Goal: Task Accomplishment & Management: Manage account settings

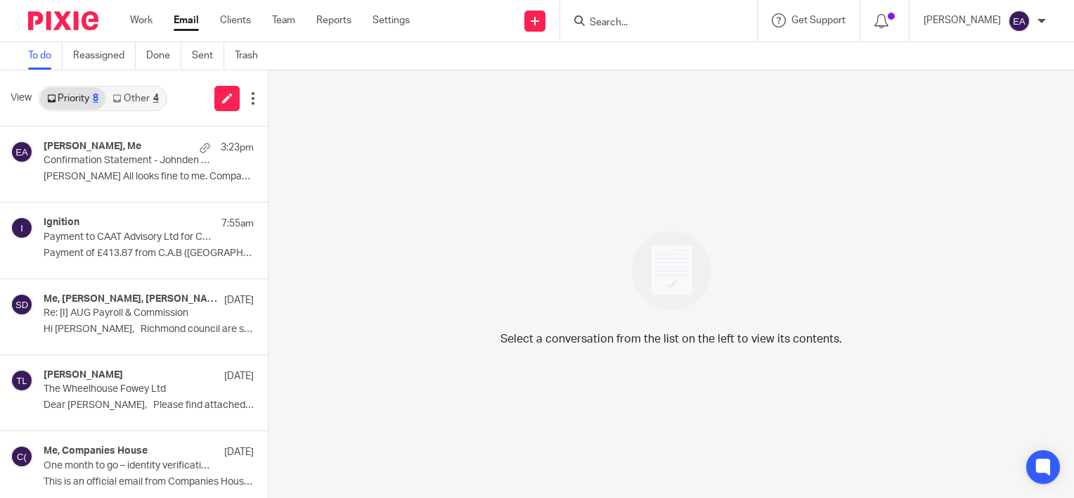
click at [141, 105] on link "Other 4" at bounding box center [135, 98] width 60 height 22
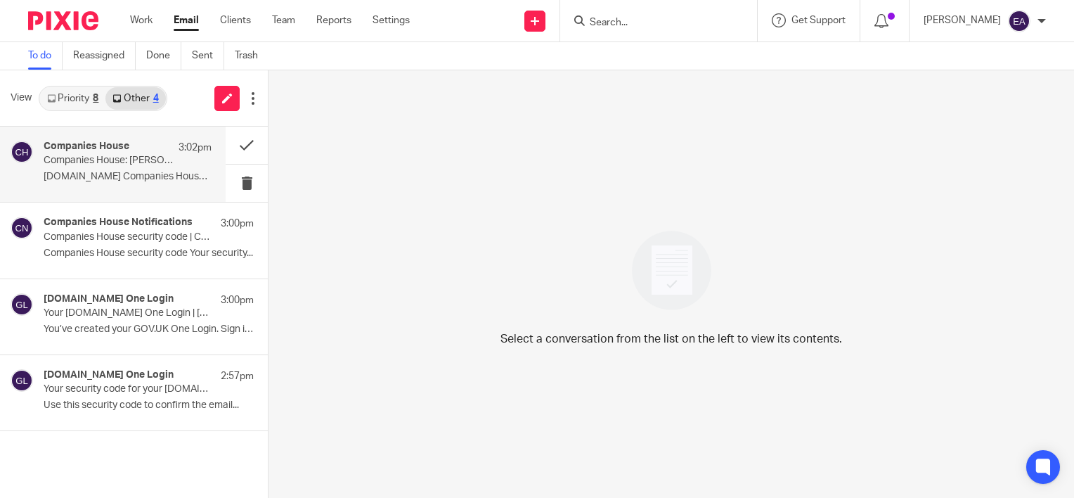
click at [141, 171] on p "GOV.UK Companies House:..." at bounding box center [128, 177] width 168 height 12
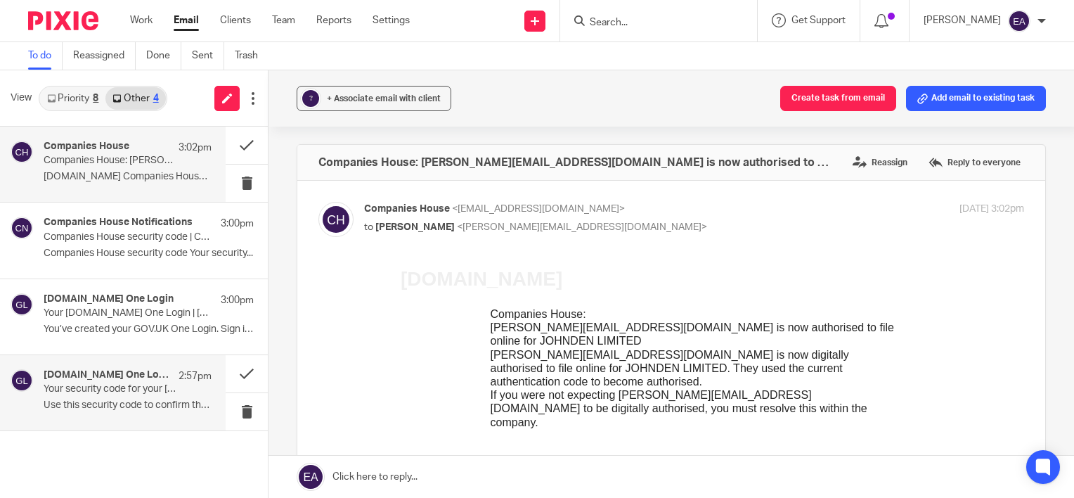
click at [138, 396] on div "GOV.UK One Login 2:57pm Your security code for your GOV.UK One Login | Eich cod…" at bounding box center [128, 392] width 168 height 47
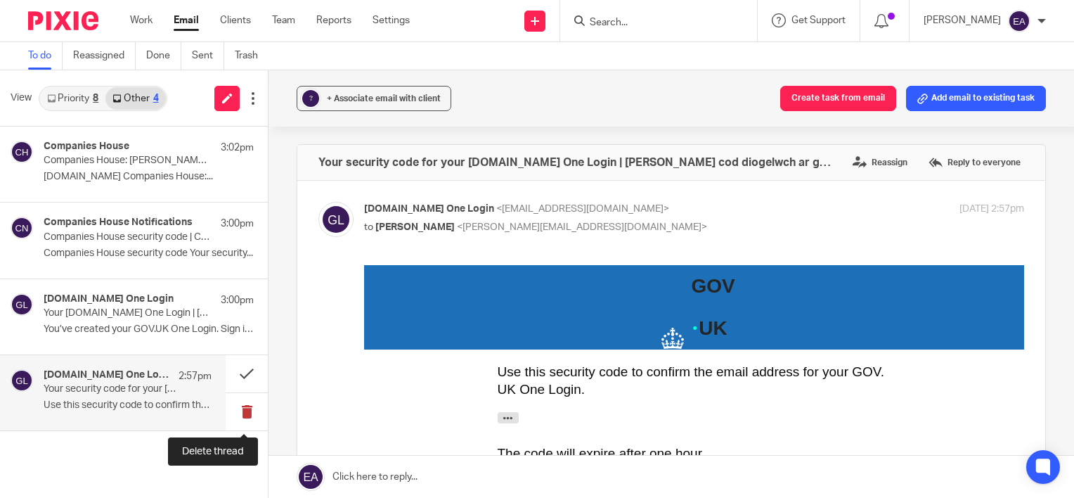
click at [245, 413] on button at bounding box center [247, 411] width 42 height 37
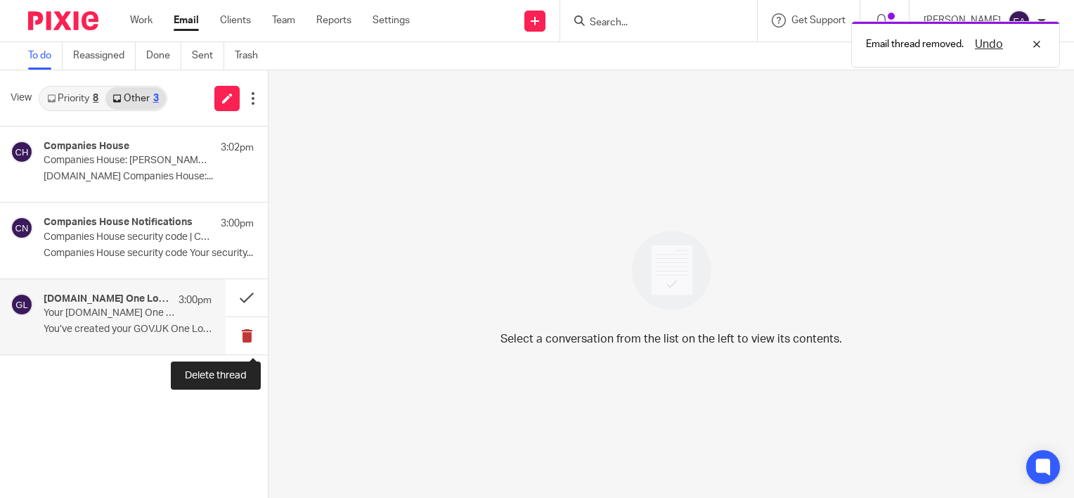
click at [245, 334] on button at bounding box center [247, 335] width 42 height 37
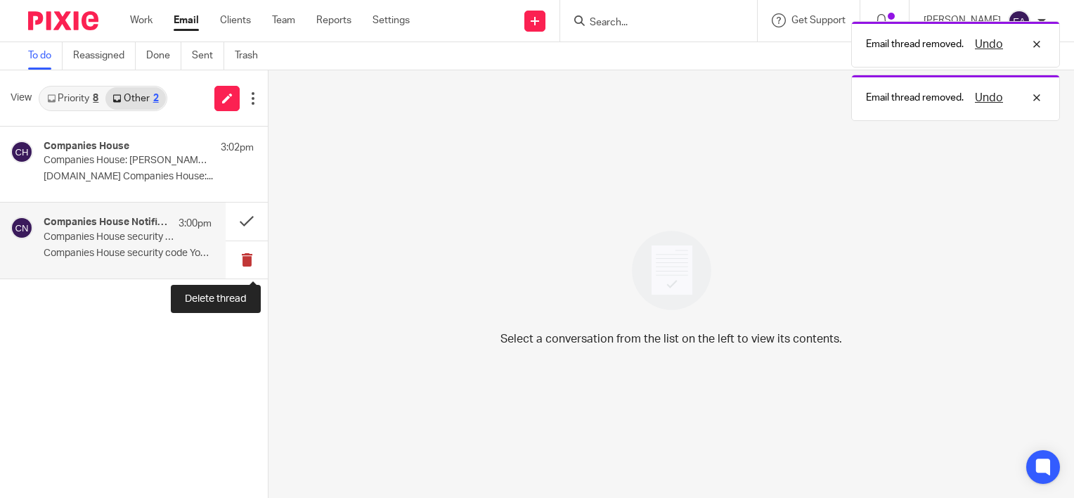
click at [244, 248] on button at bounding box center [247, 259] width 42 height 37
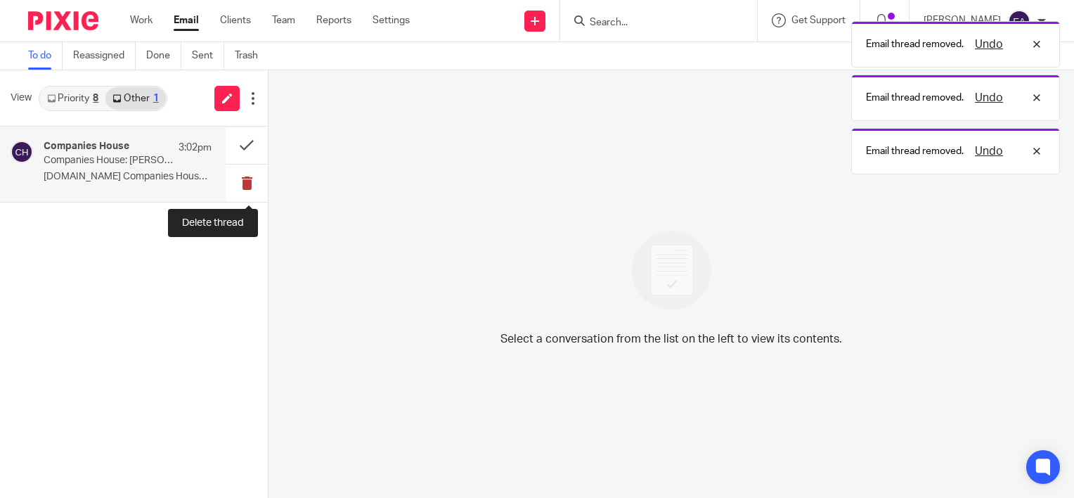
click at [242, 182] on button at bounding box center [247, 182] width 42 height 37
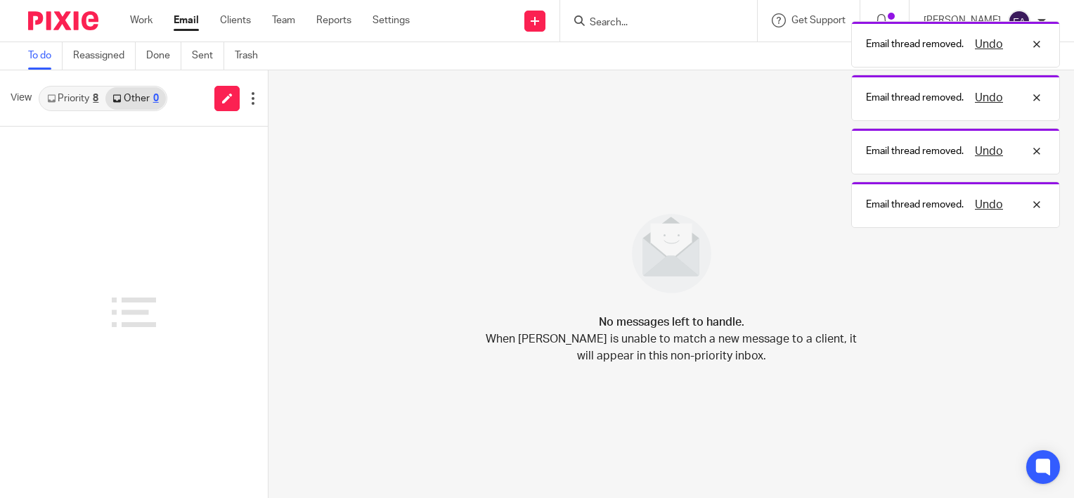
click at [87, 101] on link "Priority 8" at bounding box center [72, 98] width 65 height 22
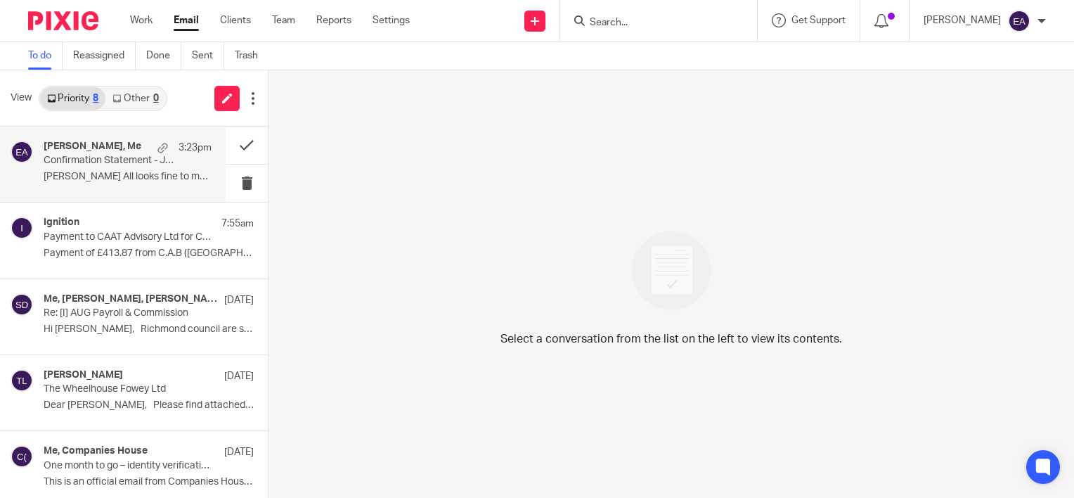
click at [84, 176] on p "[PERSON_NAME] All looks fine to me. Companies..." at bounding box center [128, 177] width 168 height 12
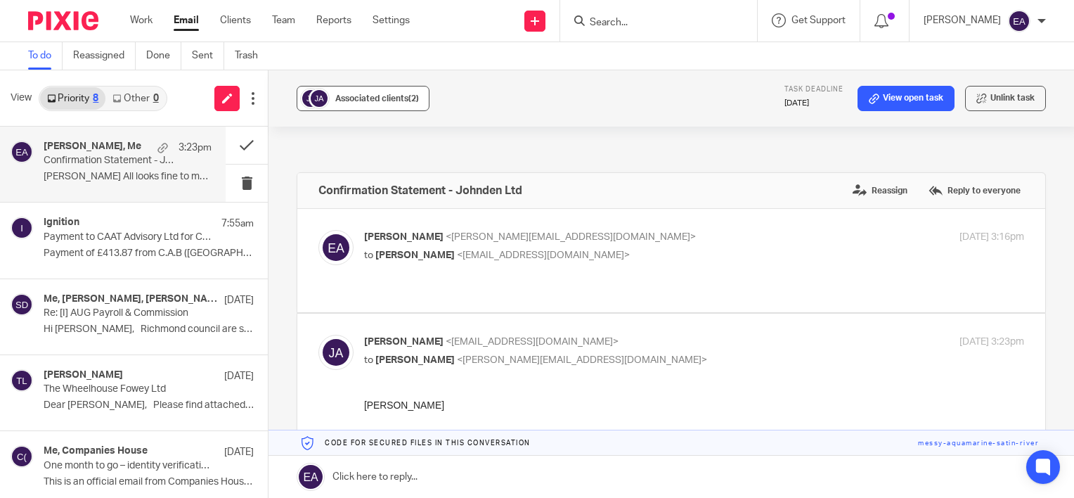
click at [406, 94] on span "Associated clients (2)" at bounding box center [377, 98] width 84 height 8
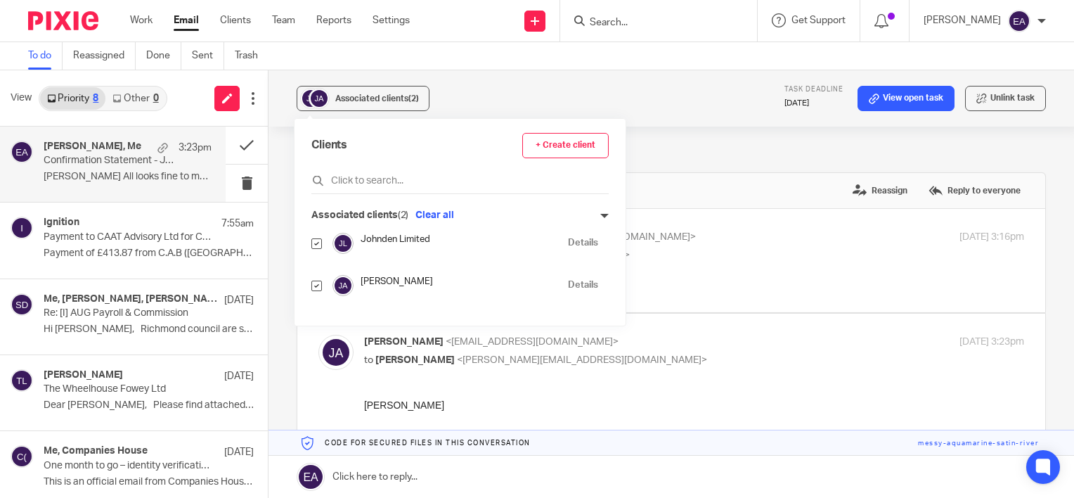
click at [406, 236] on h4 "Johnden Limited" at bounding box center [461, 239] width 200 height 13
click at [568, 241] on link "Details" at bounding box center [583, 242] width 30 height 13
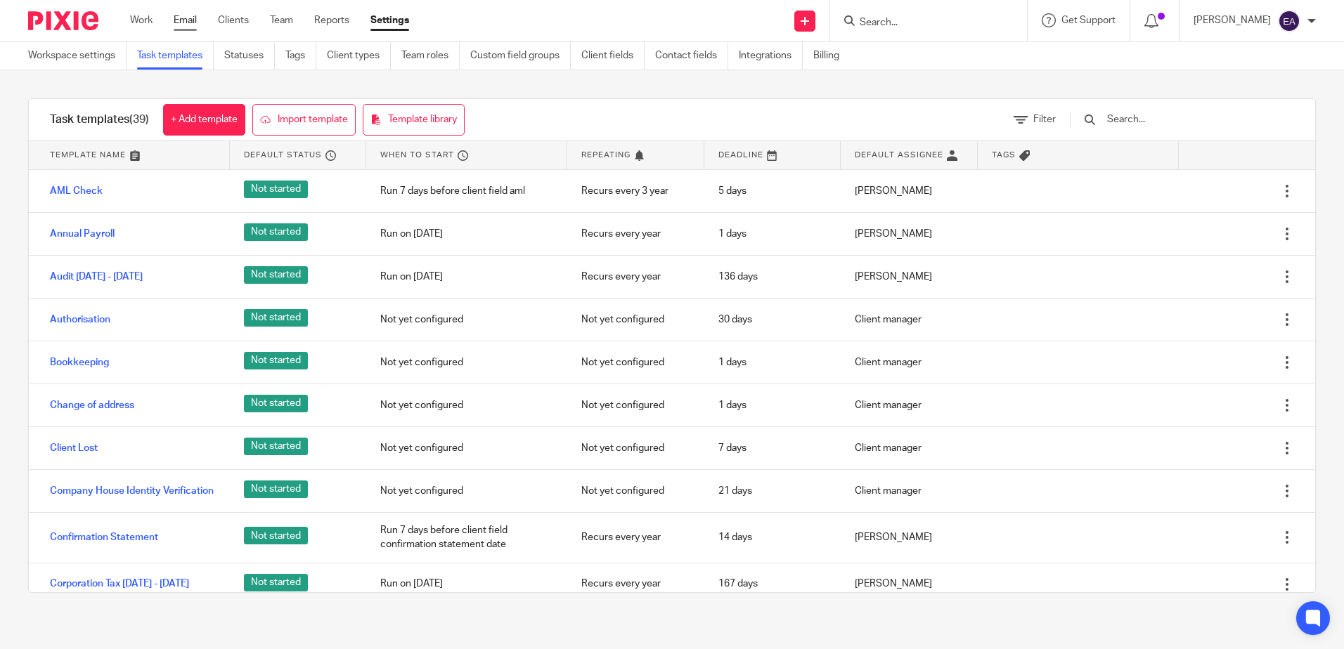
click at [194, 25] on link "Email" at bounding box center [185, 20] width 23 height 14
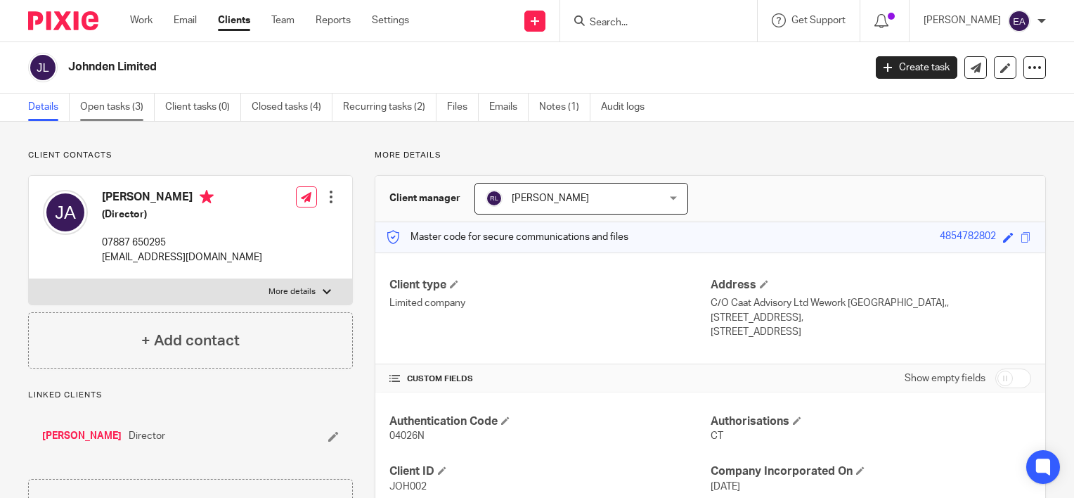
click at [112, 115] on link "Open tasks (3)" at bounding box center [117, 106] width 75 height 27
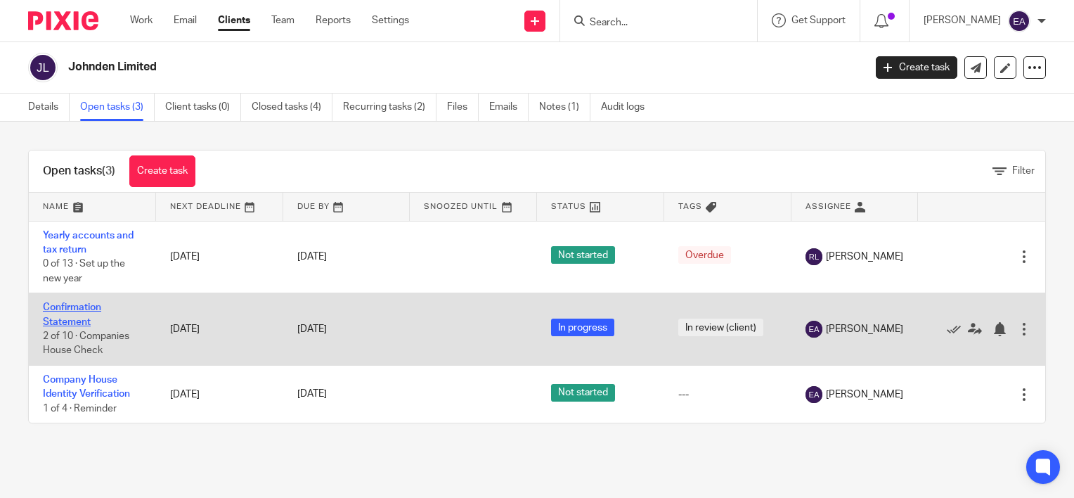
click at [79, 309] on link "Confirmation Statement" at bounding box center [72, 314] width 58 height 24
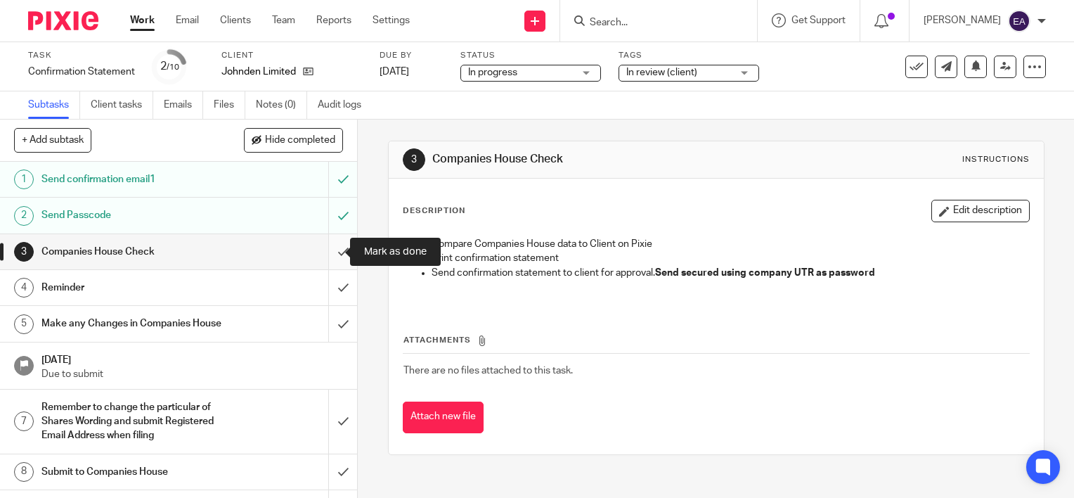
click at [318, 249] on input "submit" at bounding box center [178, 251] width 357 height 35
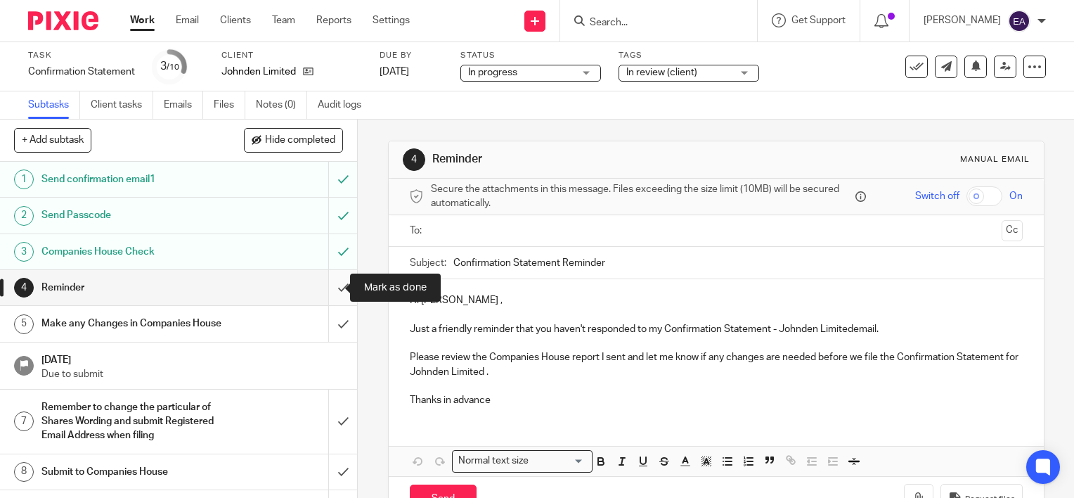
click at [328, 282] on input "submit" at bounding box center [178, 287] width 357 height 35
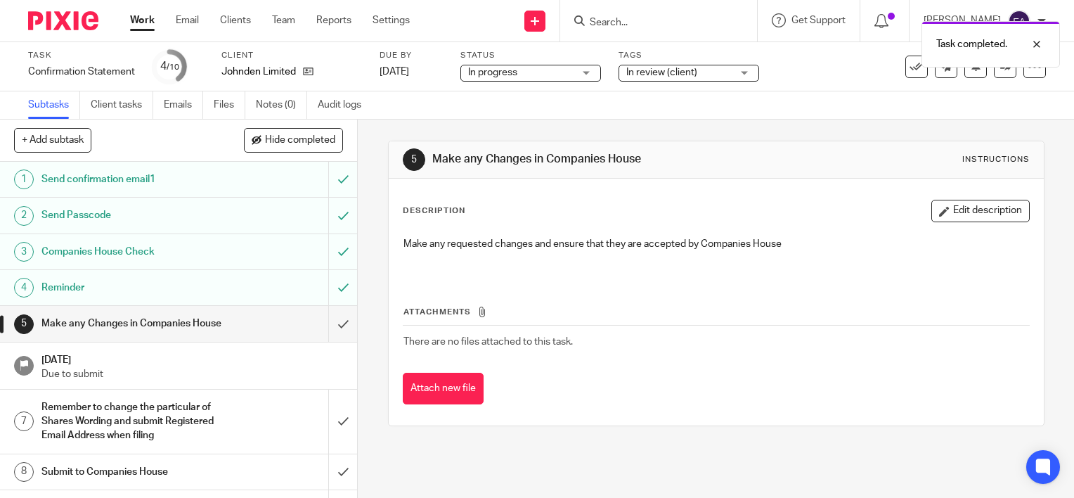
click at [940, 215] on button "Edit description" at bounding box center [980, 211] width 98 height 22
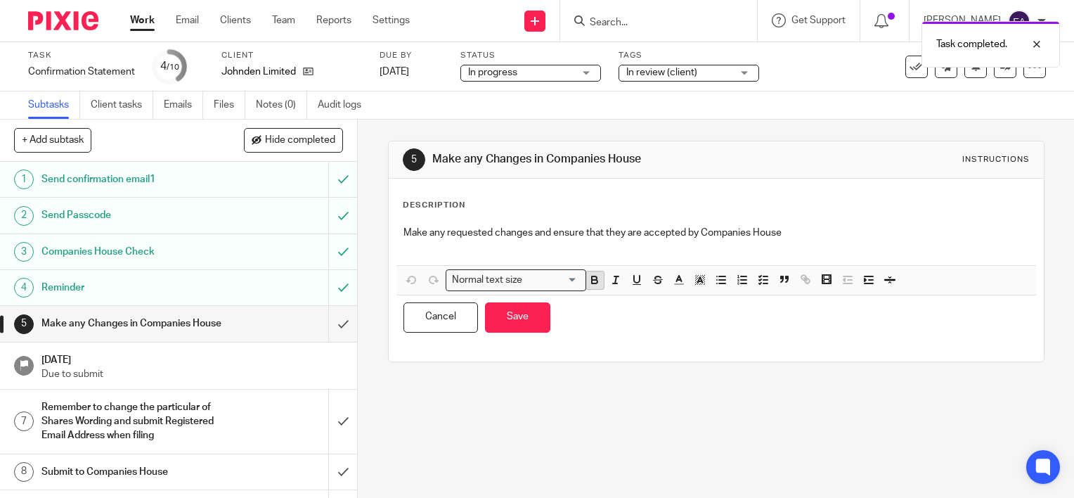
click at [589, 280] on icon "button" at bounding box center [594, 279] width 13 height 13
click at [802, 235] on p "Make any requested changes and ensure that they are accepted by Companies House" at bounding box center [716, 233] width 626 height 14
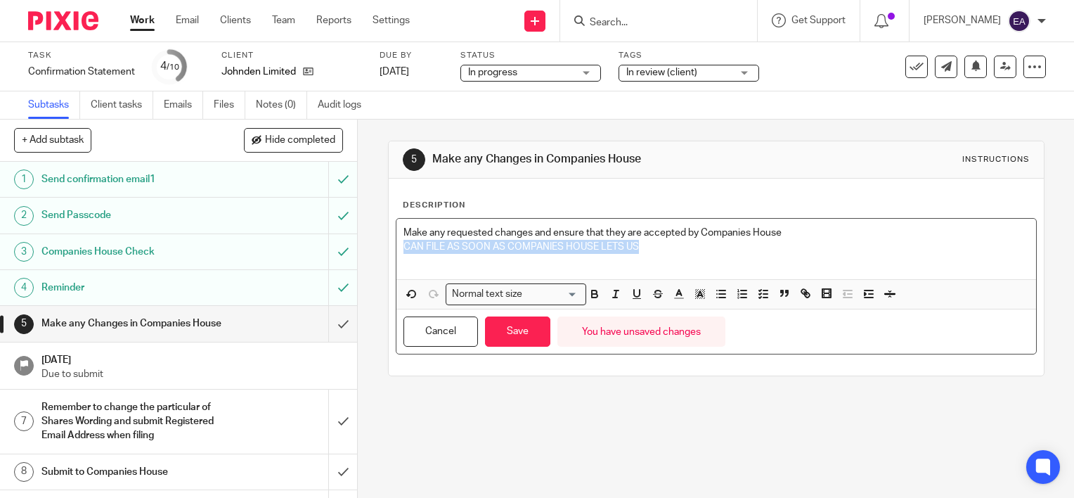
drag, startPoint x: 641, startPoint y: 250, endPoint x: 384, endPoint y: 248, distance: 256.5
click at [389, 248] on div "Description Make any requested changes and ensure that they are accepted by Com…" at bounding box center [716, 277] width 655 height 197
click at [593, 295] on icon "button" at bounding box center [595, 297] width 6 height 4
click at [533, 341] on button "Save" at bounding box center [517, 331] width 65 height 30
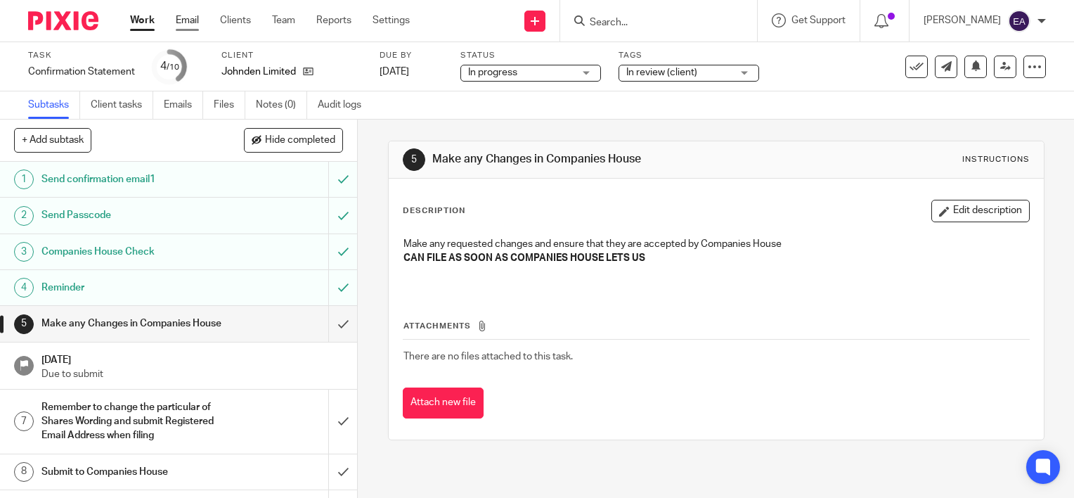
click at [179, 20] on link "Email" at bounding box center [187, 20] width 23 height 14
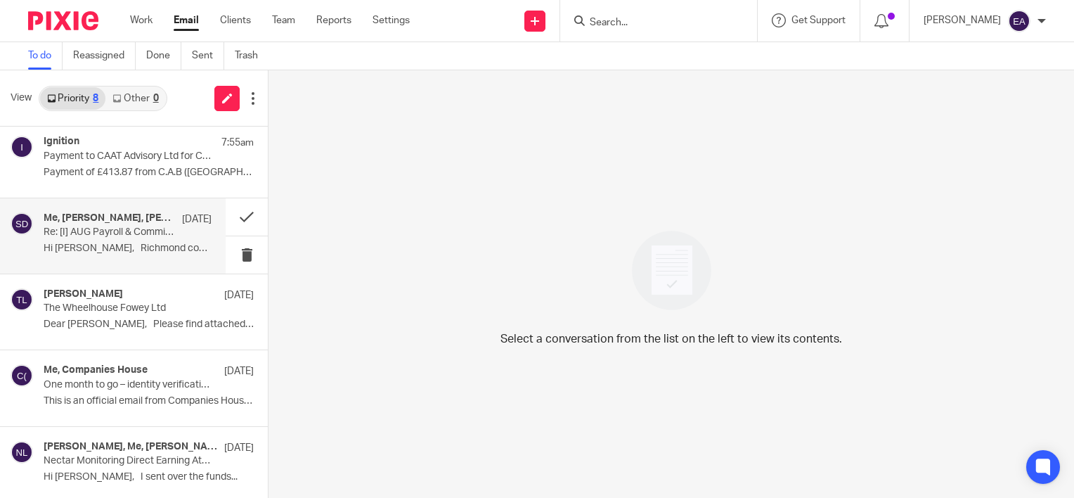
scroll to position [211, 0]
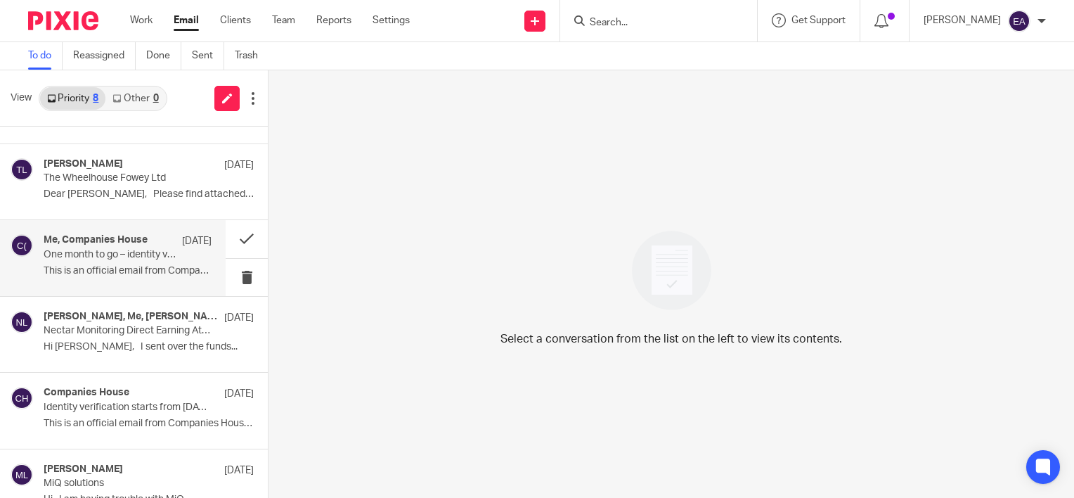
click at [131, 266] on p "This is an official email from Companies House,..." at bounding box center [128, 271] width 168 height 12
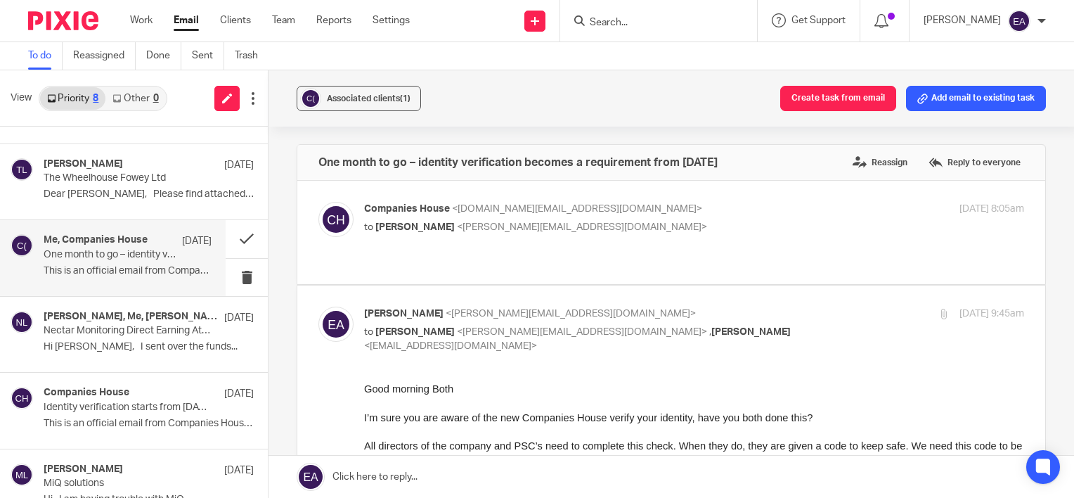
scroll to position [237, 0]
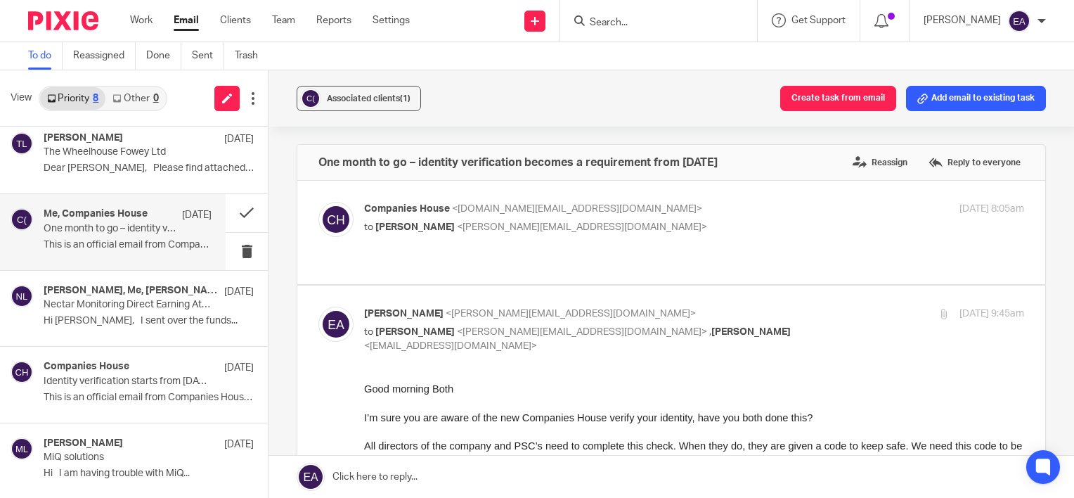
click at [1046, 306] on div "Associated clients (1) Create task from email Add email to existing task One mo…" at bounding box center [670, 283] width 805 height 427
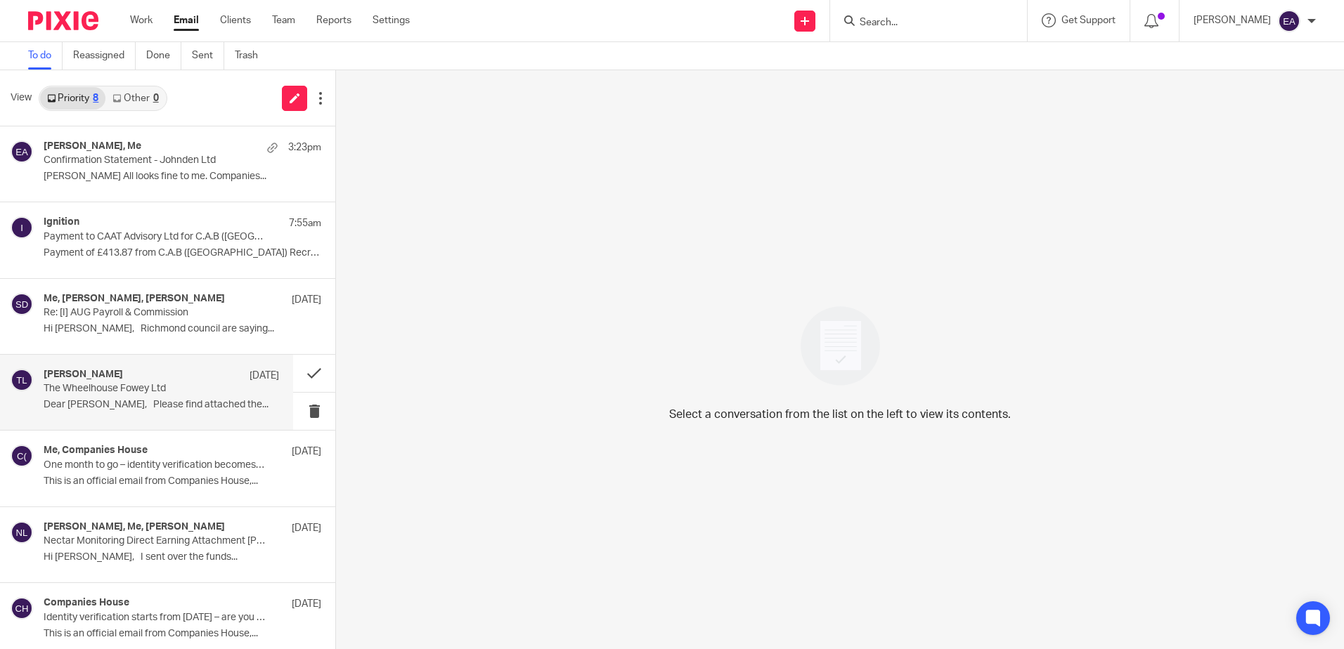
click at [195, 386] on p "The Wheelhouse Fowey Ltd" at bounding box center [138, 389] width 188 height 12
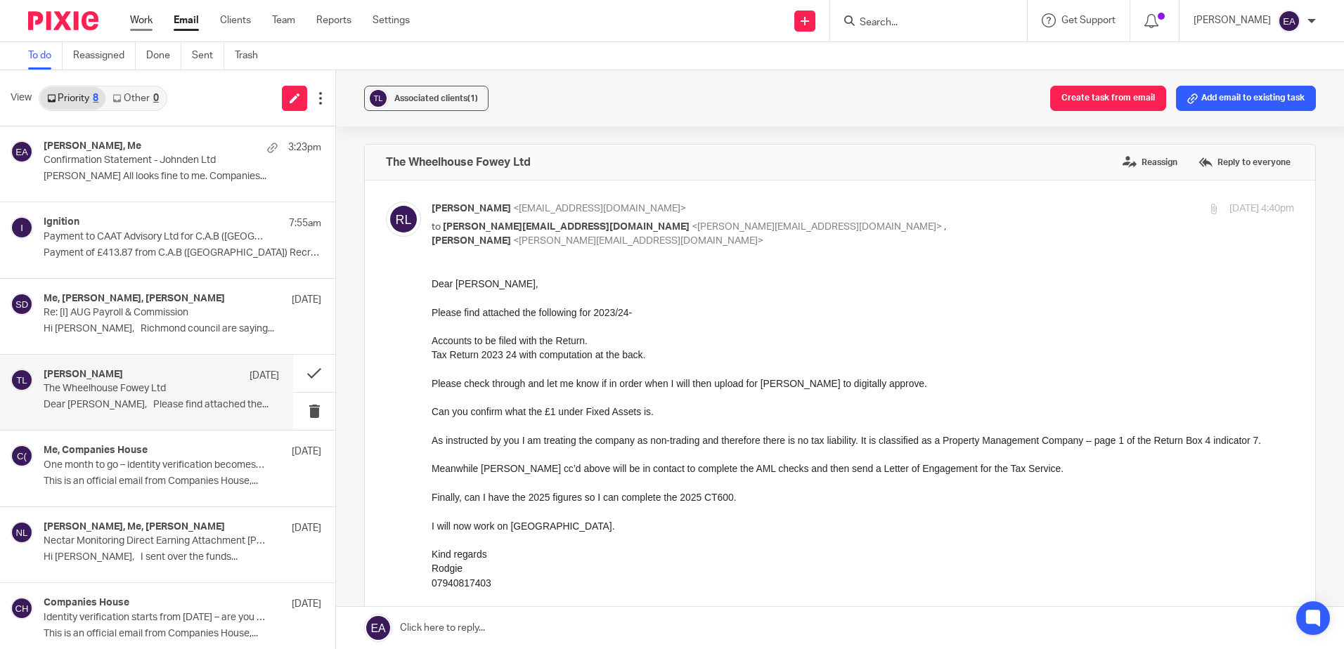
click at [140, 25] on link "Work" at bounding box center [141, 20] width 22 height 14
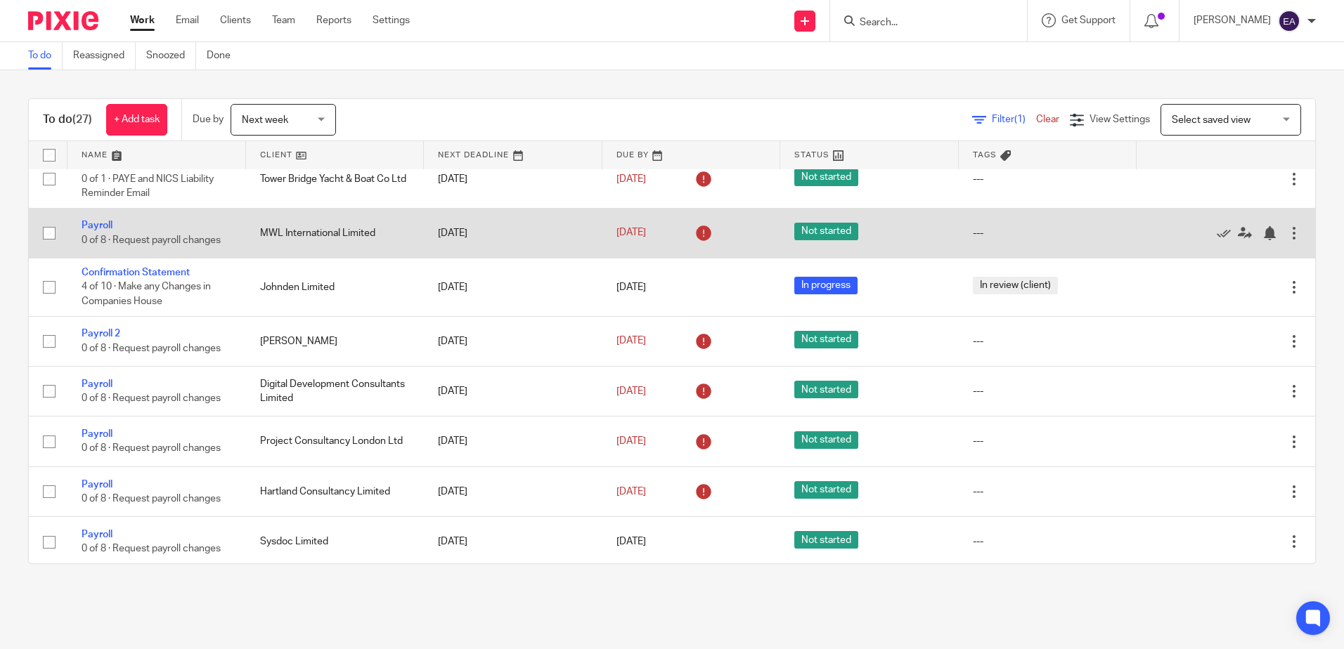
scroll to position [703, 0]
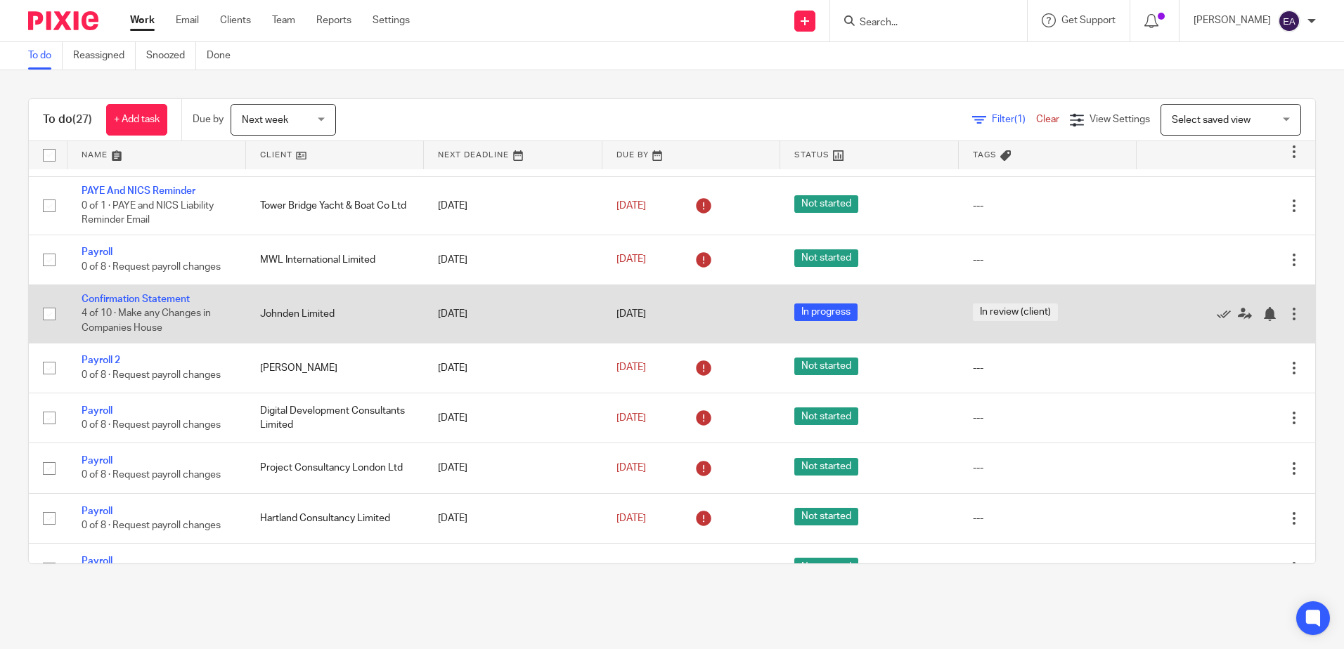
click at [897, 332] on td "In progress" at bounding box center [869, 314] width 179 height 58
click at [143, 304] on link "Confirmation Statement" at bounding box center [136, 300] width 108 height 10
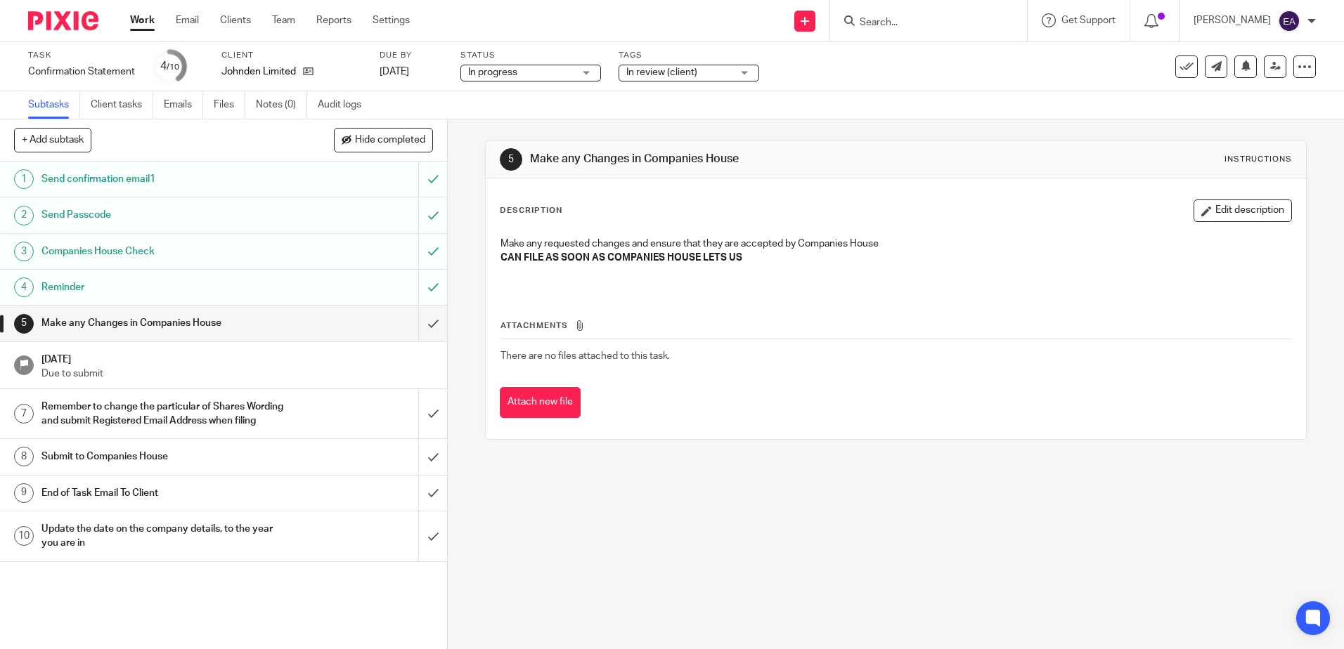
click at [744, 67] on div "In review (client)" at bounding box center [689, 73] width 141 height 17
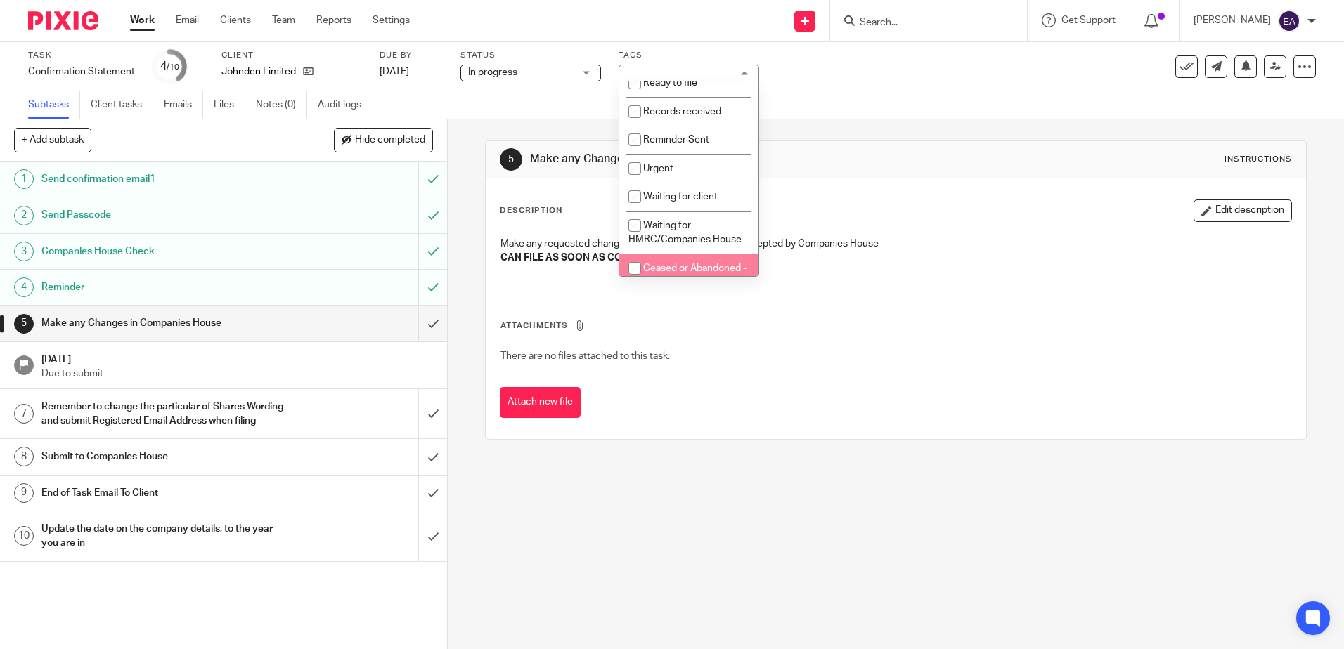
scroll to position [22, 0]
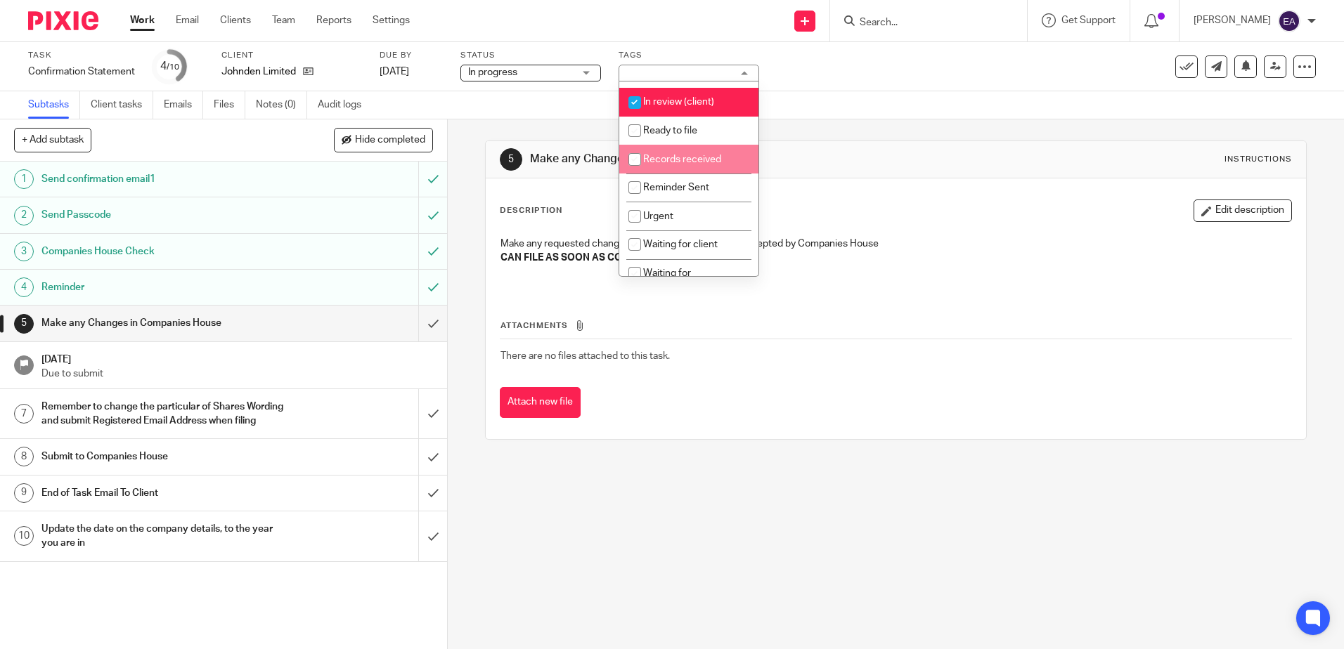
click at [704, 163] on span "Records received" at bounding box center [682, 160] width 78 height 10
checkbox input "false"
click at [678, 129] on span "Ready to file" at bounding box center [670, 131] width 54 height 10
checkbox input "true"
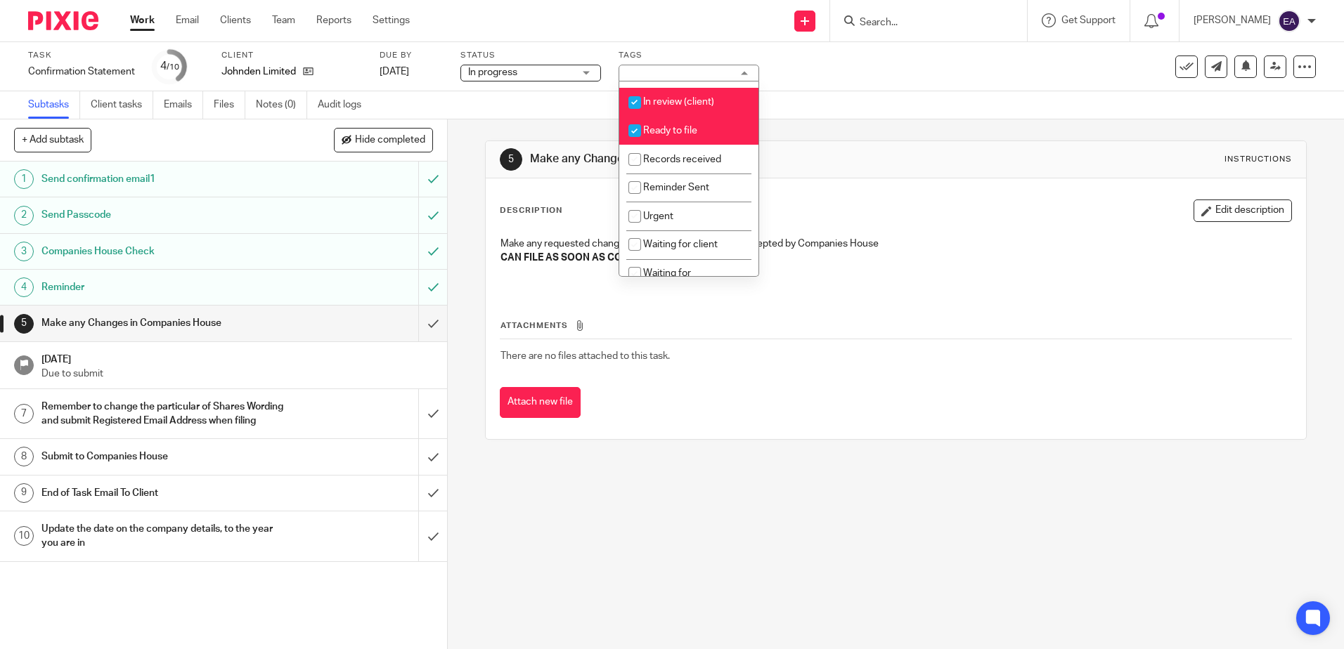
click at [634, 97] on input "checkbox" at bounding box center [634, 102] width 27 height 27
checkbox input "false"
click at [745, 396] on div "Attach new file" at bounding box center [895, 403] width 791 height 32
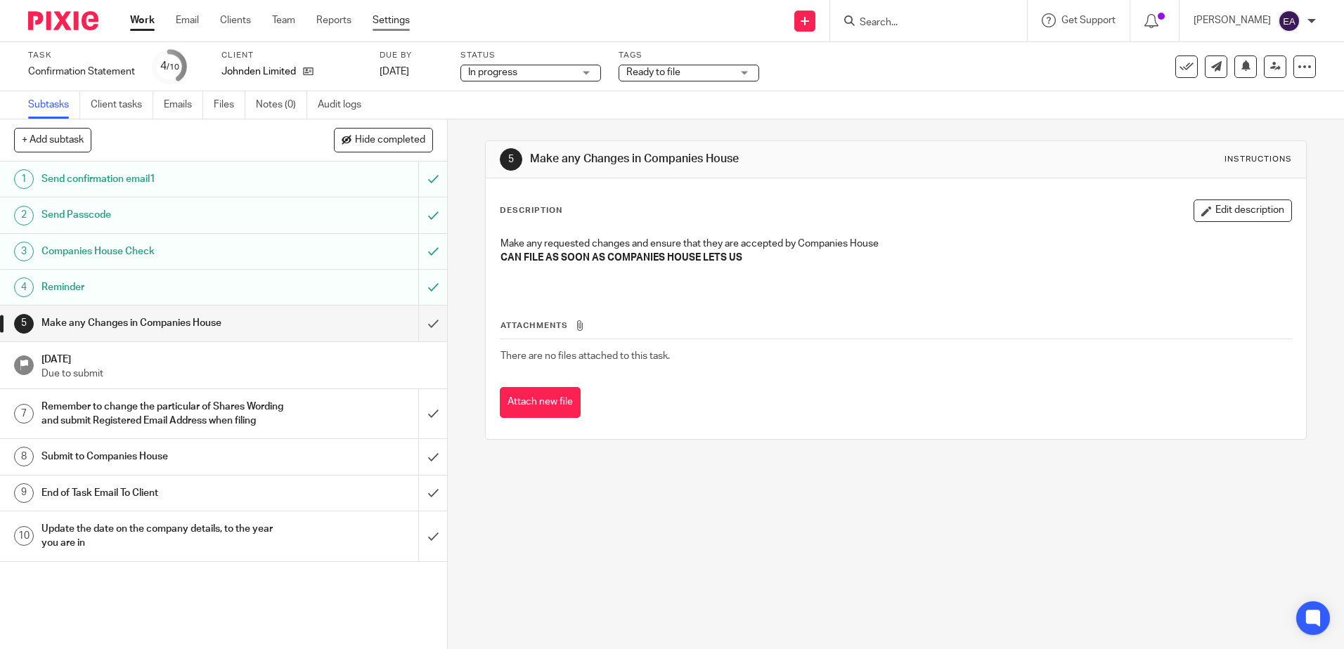
click at [396, 22] on link "Settings" at bounding box center [391, 20] width 37 height 14
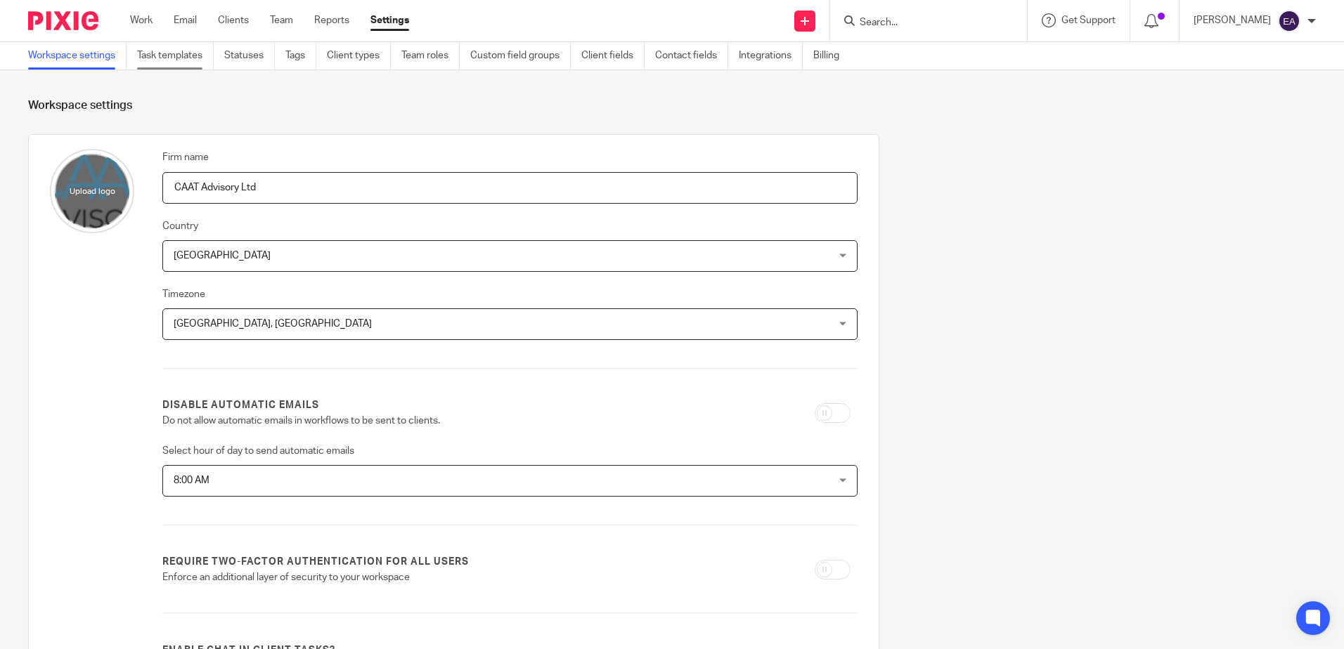
click at [184, 56] on link "Task templates" at bounding box center [175, 55] width 77 height 27
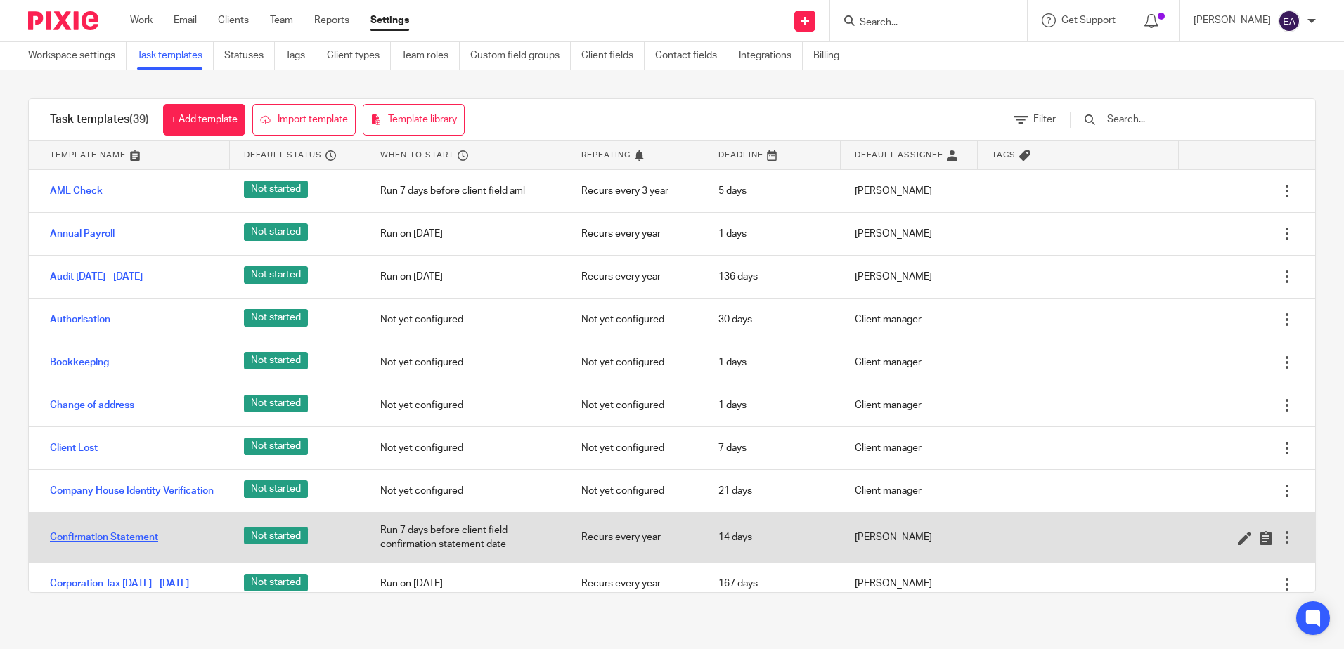
click at [108, 543] on link "Confirmation Statement" at bounding box center [104, 538] width 108 height 14
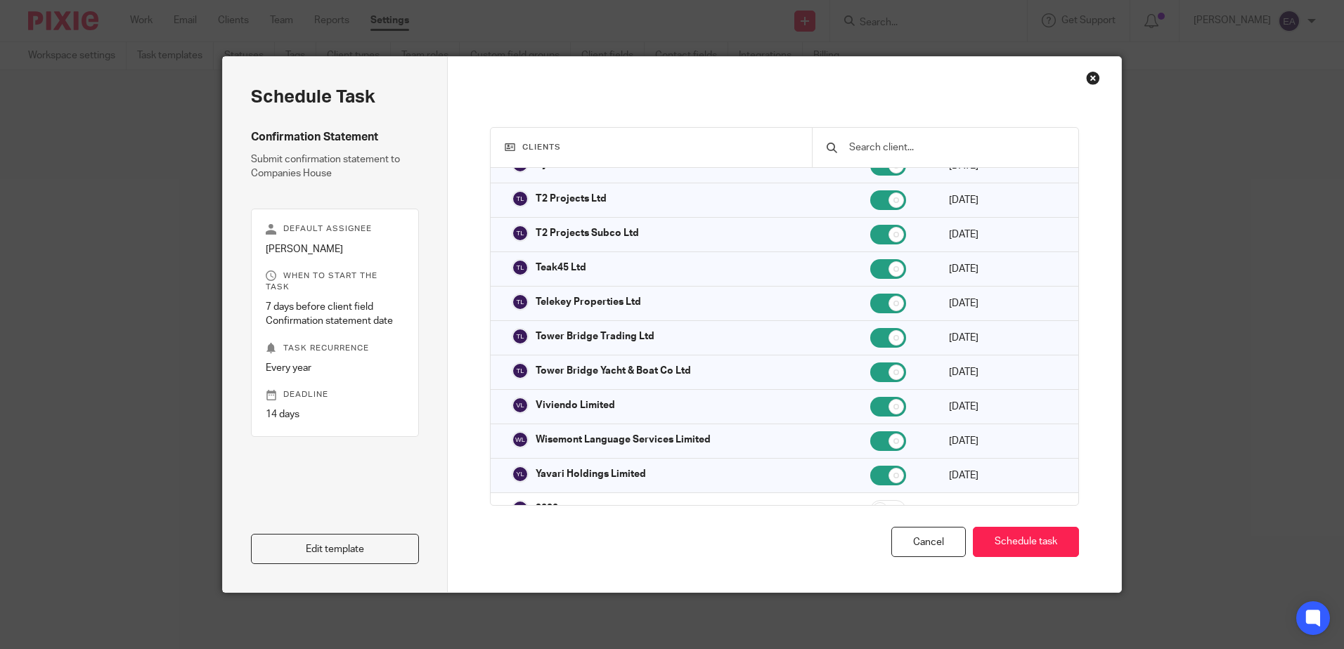
scroll to position [1546, 0]
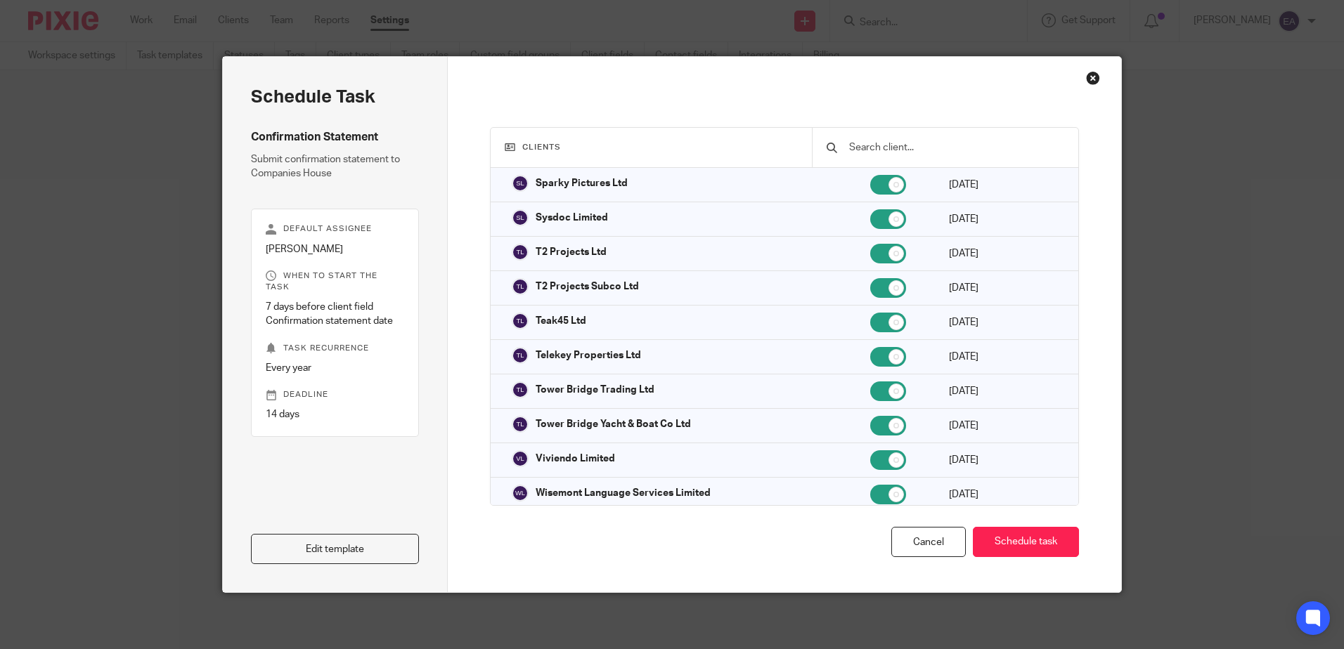
click at [1089, 74] on div "Close this dialog window" at bounding box center [1093, 78] width 14 height 14
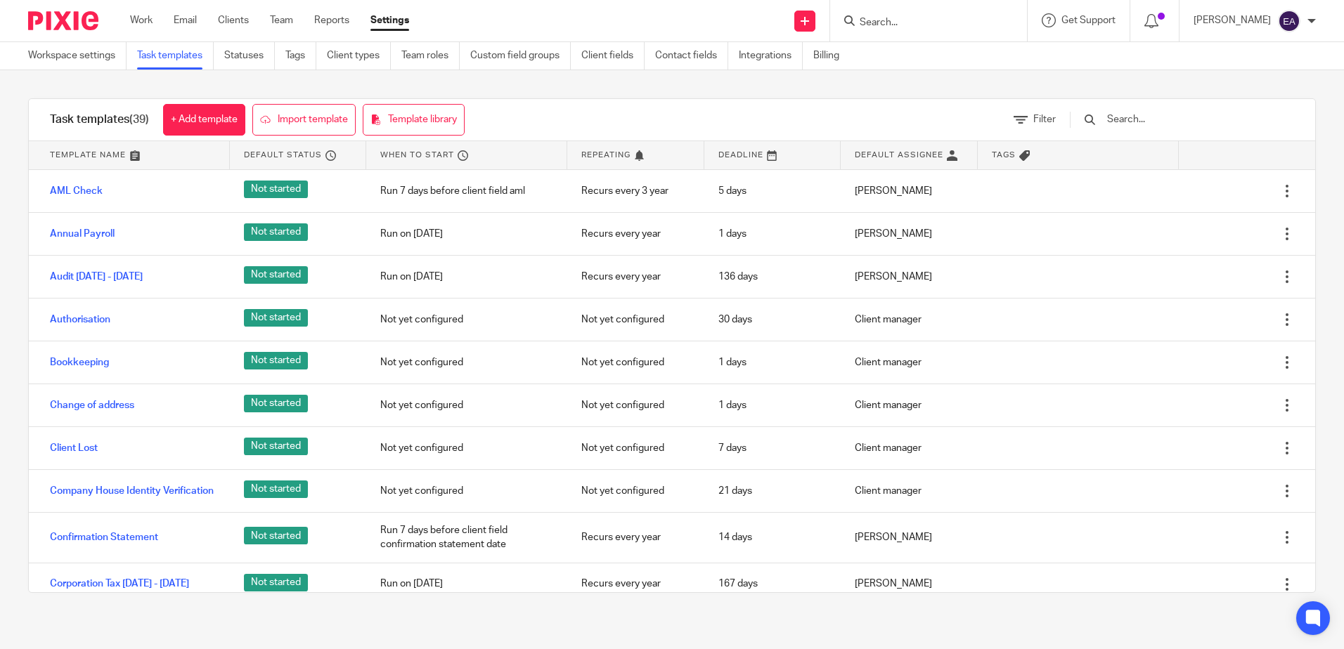
click at [920, 20] on input "Search" at bounding box center [921, 23] width 127 height 13
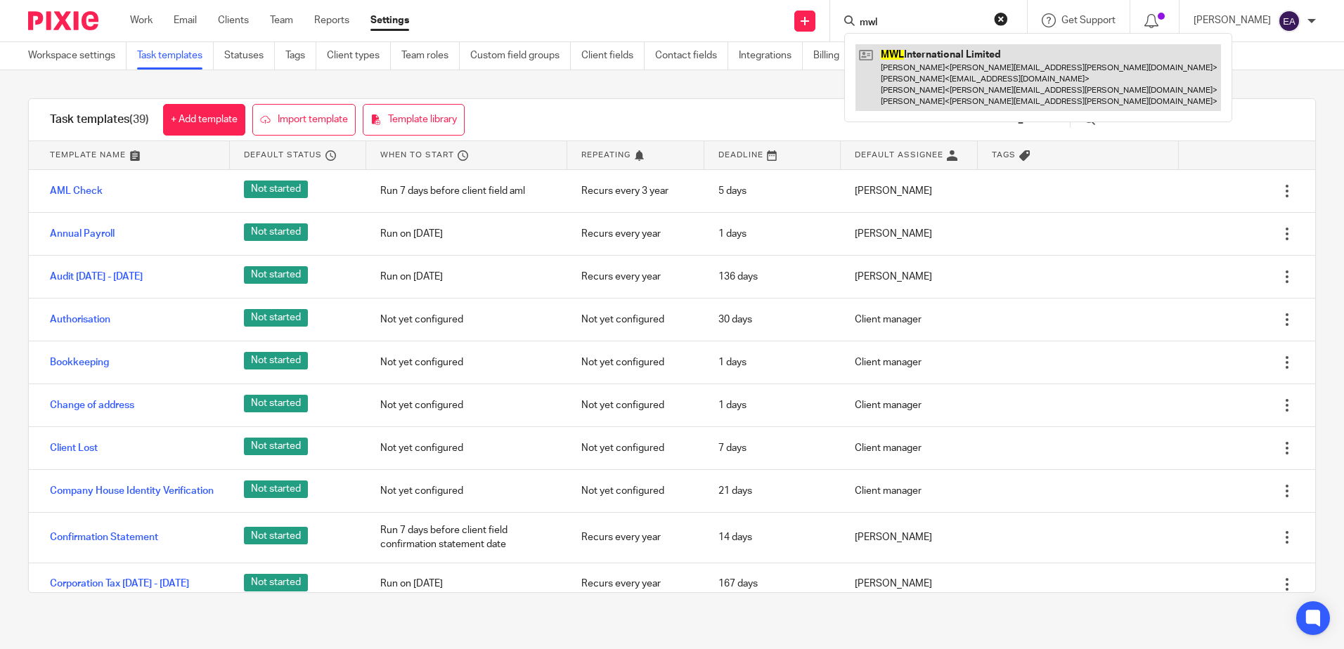
type input "mwl"
click at [940, 51] on link at bounding box center [1037, 77] width 365 height 67
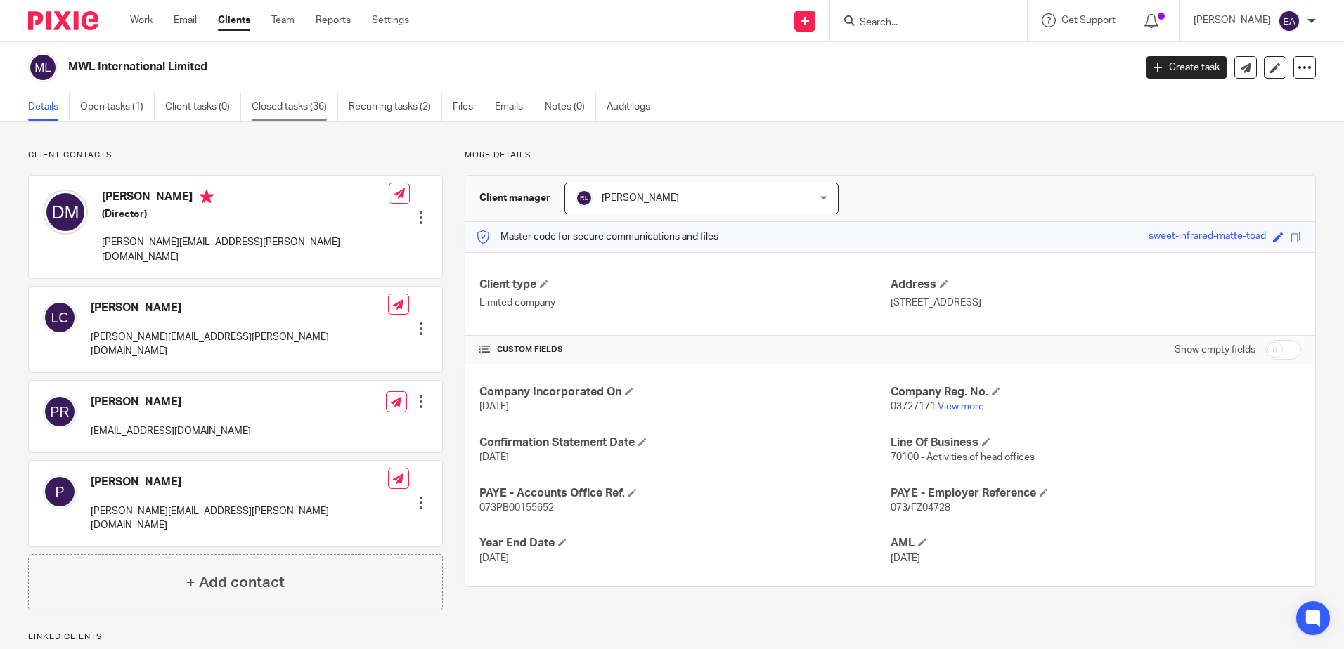
click at [275, 108] on link "Closed tasks (36)" at bounding box center [295, 106] width 86 height 27
